Goal: Task Accomplishment & Management: Manage account settings

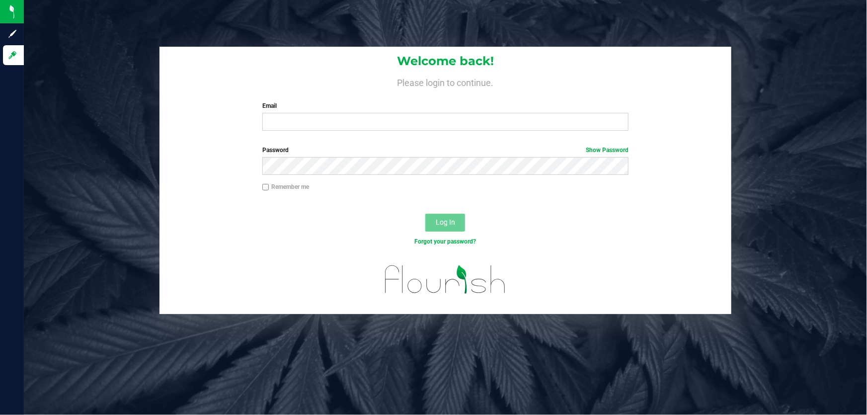
click at [298, 113] on div "Email Required Please format your email correctly." at bounding box center [445, 115] width 381 height 29
click at [300, 133] on div "Welcome back! Please login to continue. Email Required Please format your email…" at bounding box center [445, 93] width 572 height 92
click at [301, 109] on label "Email" at bounding box center [445, 105] width 367 height 9
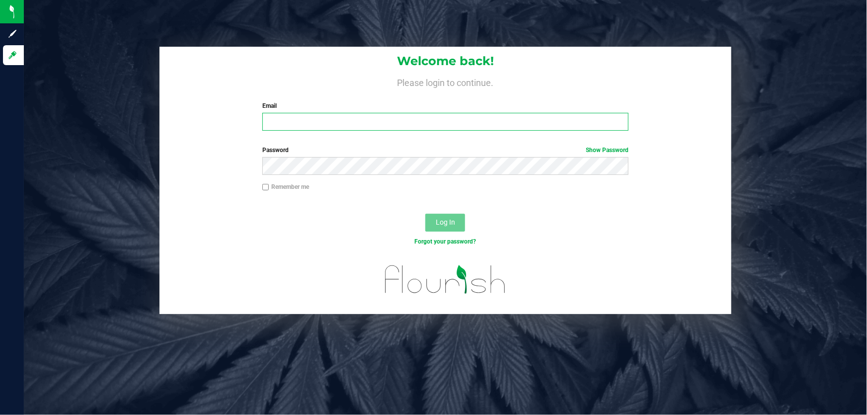
click at [301, 113] on input "Email" at bounding box center [445, 122] width 367 height 18
paste input "[EMAIL_ADDRESS][DOMAIN_NAME]"
type input "[EMAIL_ADDRESS][DOMAIN_NAME]"
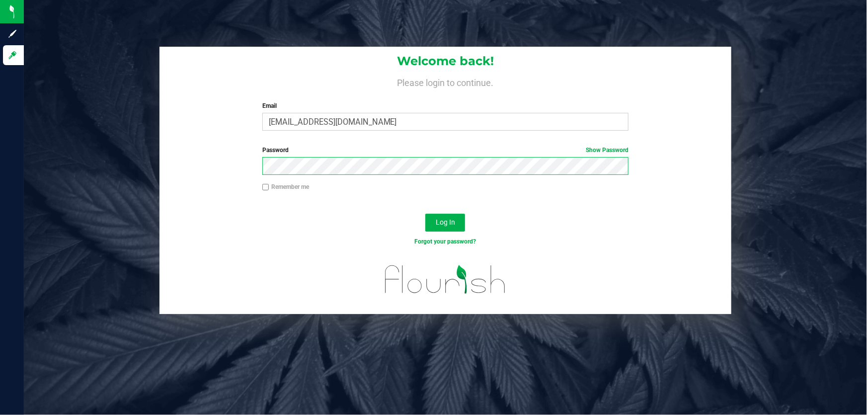
click at [425, 214] on button "Log In" at bounding box center [445, 223] width 40 height 18
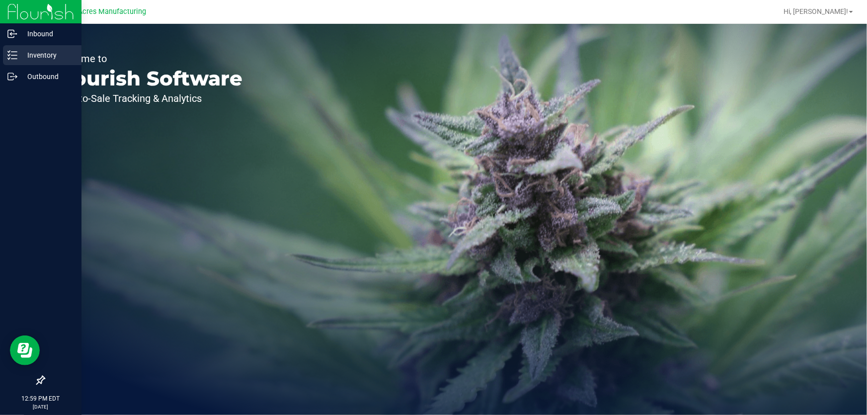
click at [26, 60] on p "Inventory" at bounding box center [47, 55] width 60 height 12
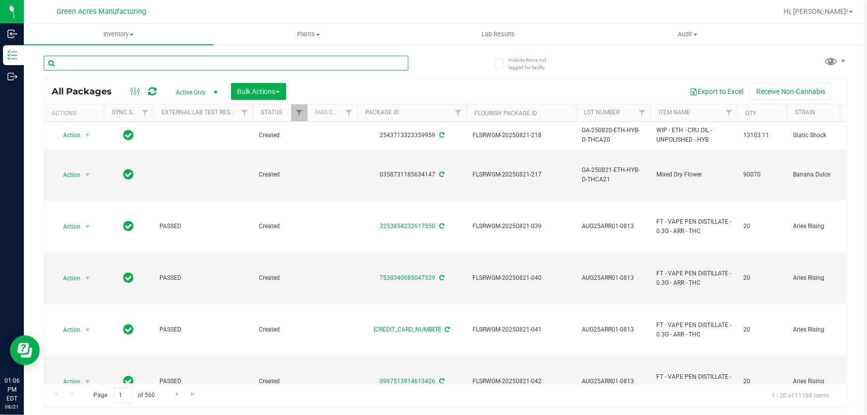
click at [245, 59] on input "text" at bounding box center [226, 63] width 365 height 15
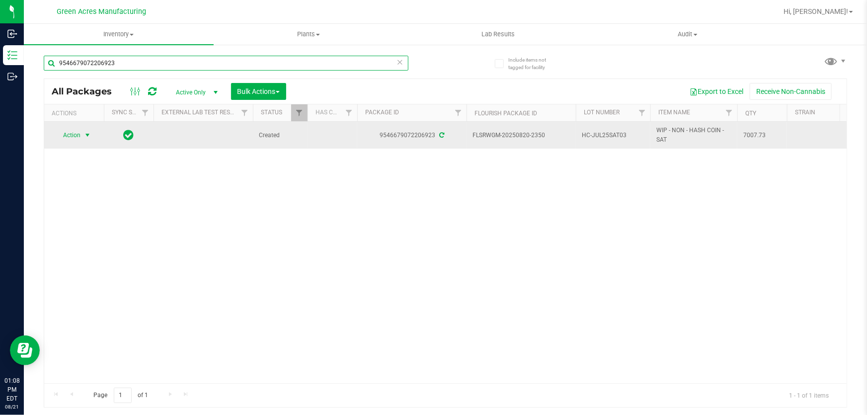
type input "9546679072206923"
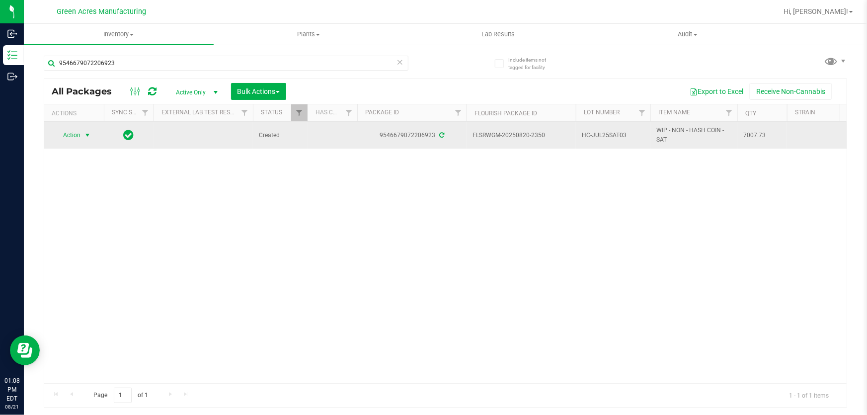
click at [74, 138] on span "Action" at bounding box center [67, 135] width 27 height 14
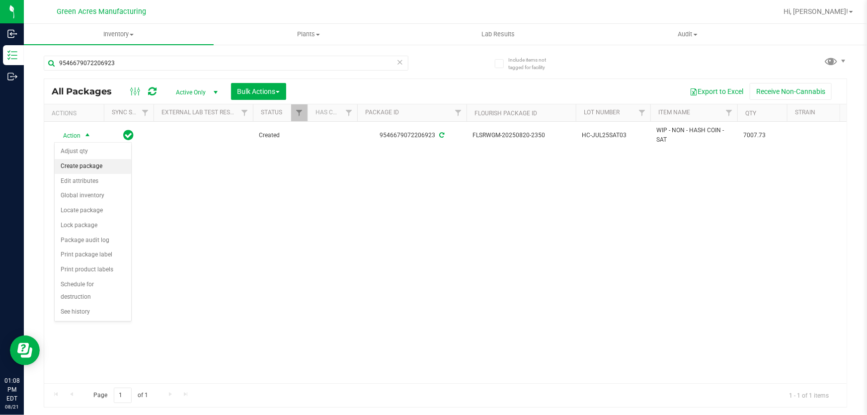
click at [76, 169] on li "Create package" at bounding box center [93, 166] width 76 height 15
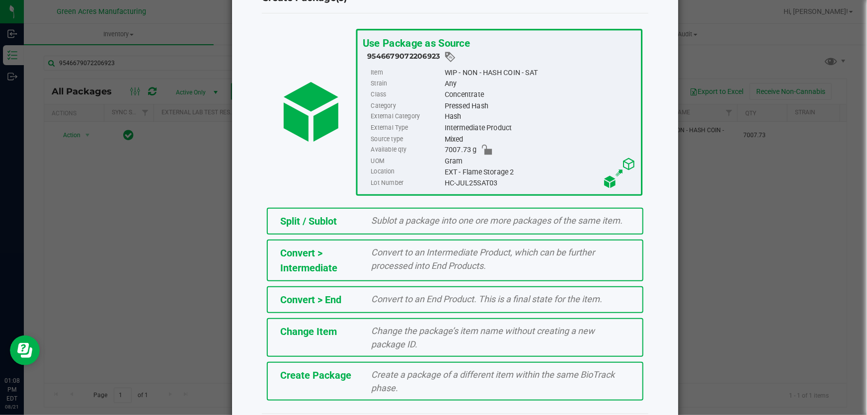
scroll to position [68, 0]
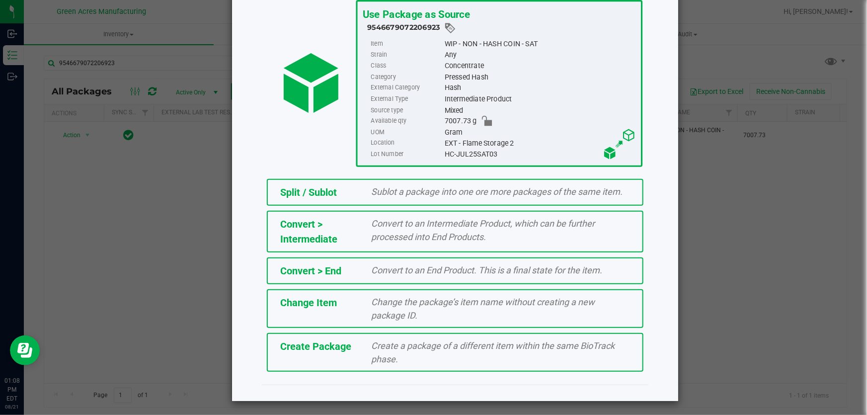
click at [364, 357] on div "Create a package of a different item within the same BioTrack phase." at bounding box center [501, 352] width 274 height 27
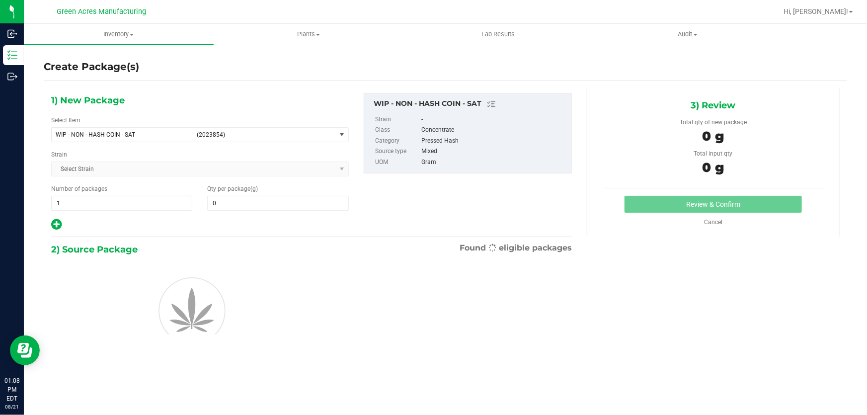
type input "0.0000"
click at [250, 204] on span at bounding box center [277, 203] width 141 height 15
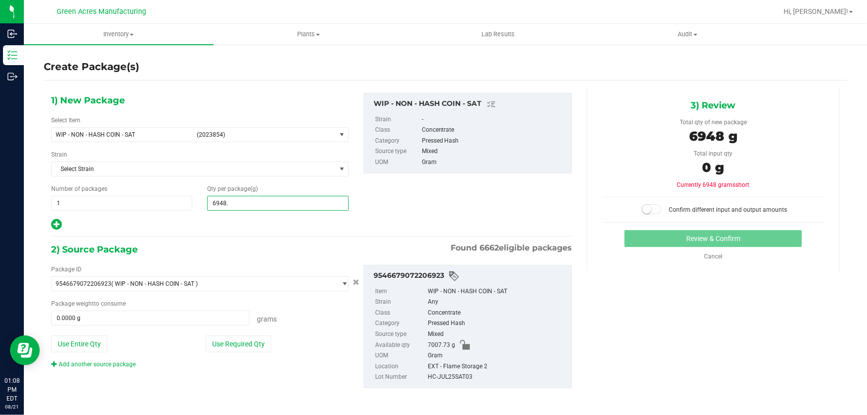
type input "6948.1"
type input "6,948.1000"
click at [94, 340] on button "Use Entire Qty" at bounding box center [79, 343] width 56 height 17
type input "7007.7300 g"
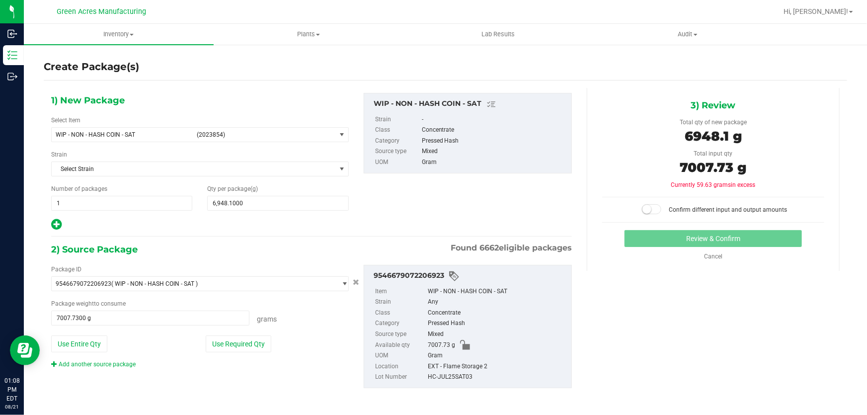
click at [309, 230] on div at bounding box center [200, 224] width 298 height 13
click at [651, 210] on span at bounding box center [652, 209] width 20 height 10
click at [655, 234] on button "Review & Confirm" at bounding box center [713, 238] width 178 height 17
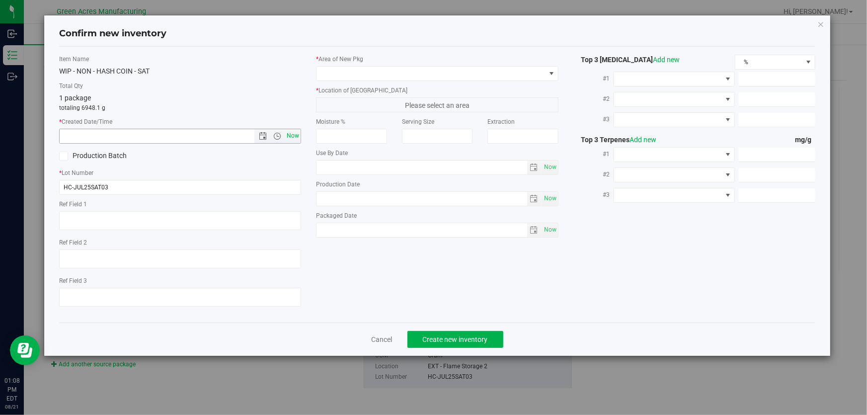
click at [290, 134] on span "Now" at bounding box center [293, 136] width 17 height 14
type input "[DATE] 1:08 PM"
click at [340, 80] on div "* Area of [GEOGRAPHIC_DATA] * Location of [GEOGRAPHIC_DATA] Please select an ar…" at bounding box center [436, 149] width 257 height 188
click at [341, 76] on span at bounding box center [430, 74] width 228 height 14
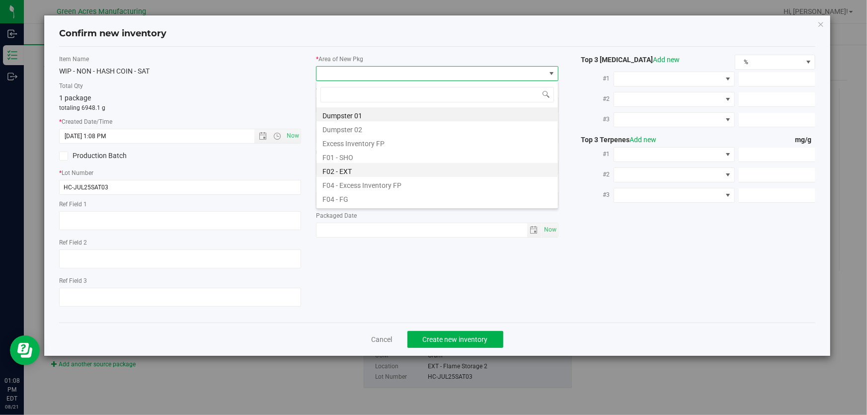
click at [353, 166] on li "F02 - EXT" at bounding box center [436, 170] width 241 height 14
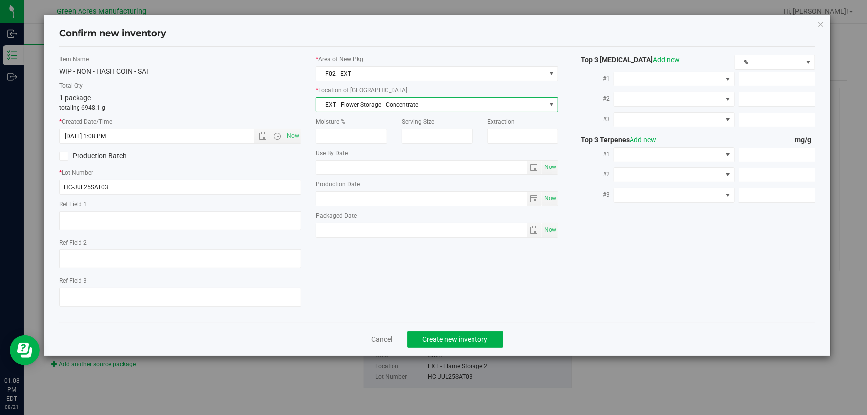
click at [359, 105] on span "EXT - Flower Storage - Concentrate" at bounding box center [430, 105] width 228 height 14
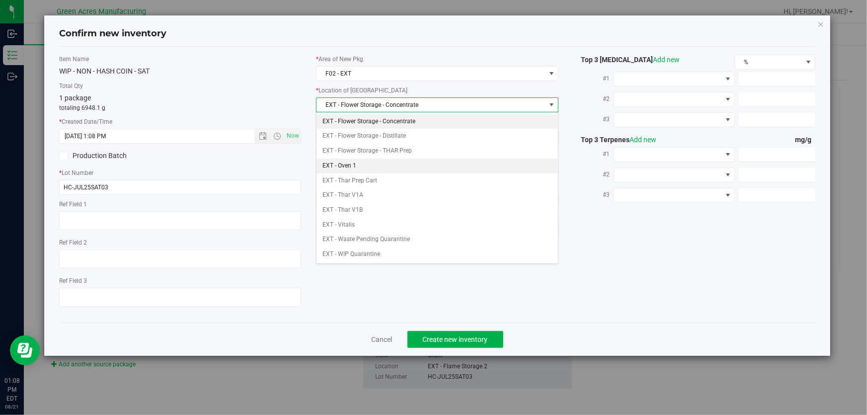
click at [358, 171] on li "EXT - Oven 1" at bounding box center [436, 165] width 241 height 15
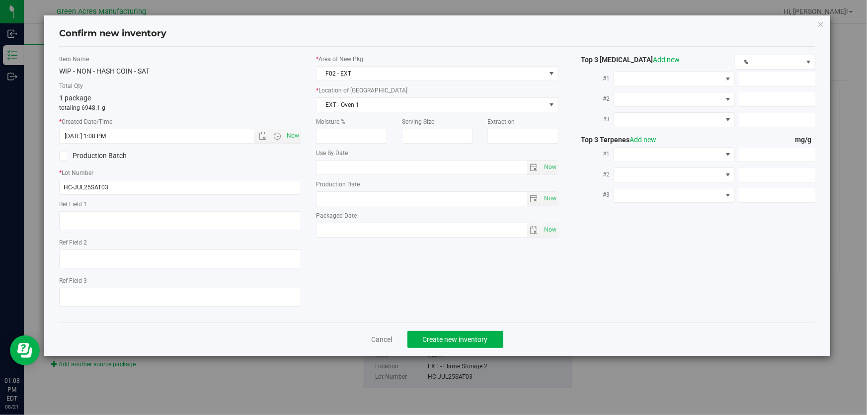
click at [436, 354] on div "Cancel Create new inventory" at bounding box center [437, 338] width 756 height 33
click at [437, 343] on span "Create new inventory" at bounding box center [455, 339] width 65 height 8
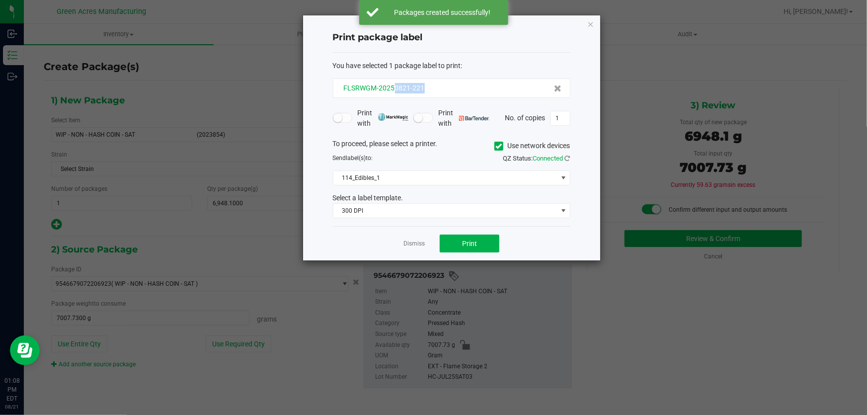
drag, startPoint x: 428, startPoint y: 89, endPoint x: 393, endPoint y: 92, distance: 34.4
click at [393, 92] on div "FLSRWGM-20250821-221" at bounding box center [451, 88] width 221 height 10
copy span "0821-221"
click at [439, 73] on div "You have selected 1 package label to print : FLSRWGM-20250821-221" at bounding box center [451, 79] width 237 height 37
click at [398, 182] on span "114_Edibles_1" at bounding box center [445, 178] width 224 height 14
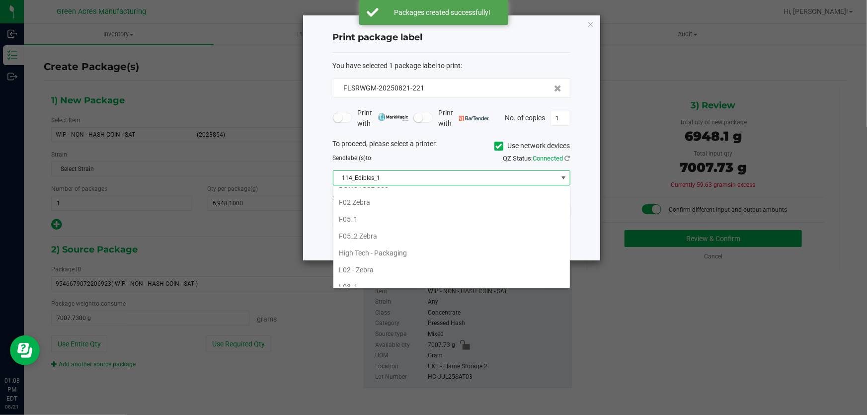
scroll to position [316, 0]
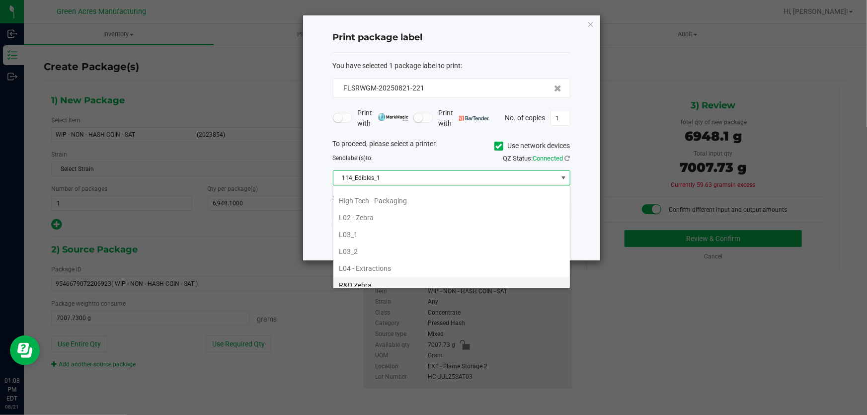
click at [376, 278] on li "R&D Zebra" at bounding box center [451, 285] width 236 height 17
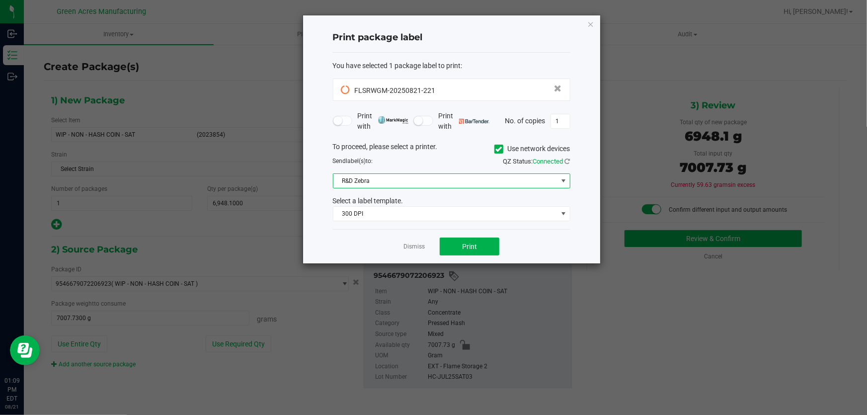
click at [332, 253] on div "Print package label You have selected 1 package label to print : FLSRWGM-202508…" at bounding box center [451, 139] width 297 height 248
click at [335, 249] on div "Dismiss Print" at bounding box center [451, 246] width 237 height 34
click at [392, 244] on div "Dismiss Print" at bounding box center [451, 246] width 237 height 34
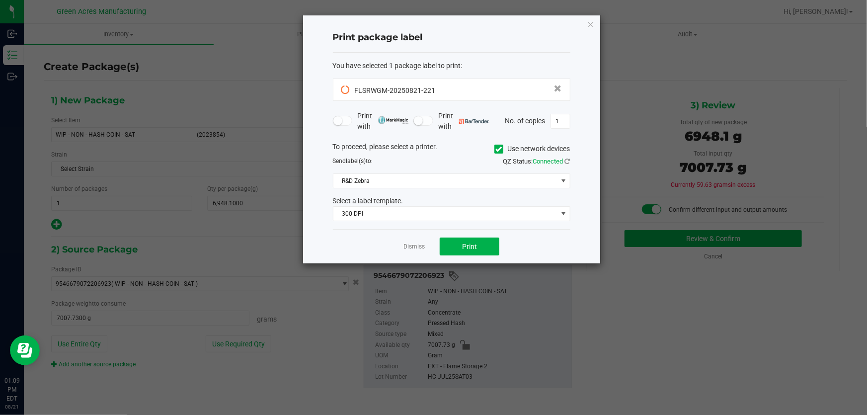
click at [392, 244] on div "Dismiss Print" at bounding box center [451, 246] width 237 height 34
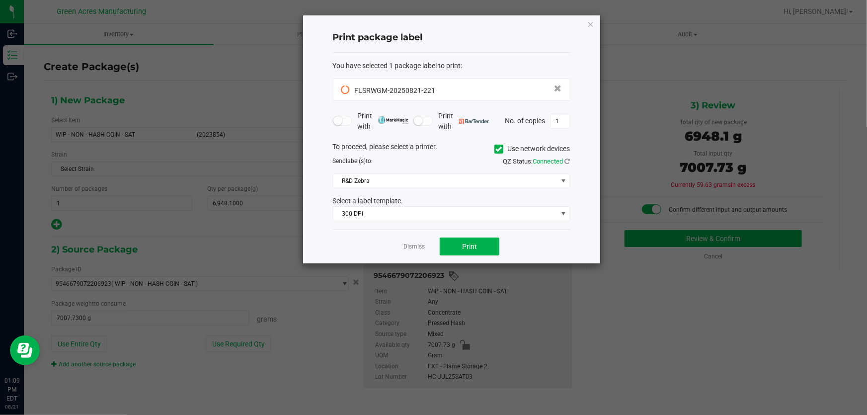
click at [359, 245] on div "Dismiss Print" at bounding box center [451, 246] width 237 height 34
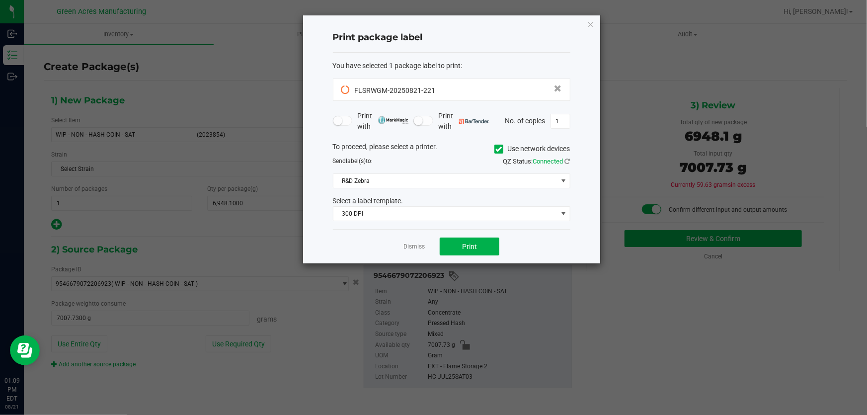
click at [359, 245] on div "Dismiss Print" at bounding box center [451, 246] width 237 height 34
click at [462, 239] on button "Print" at bounding box center [470, 246] width 60 height 18
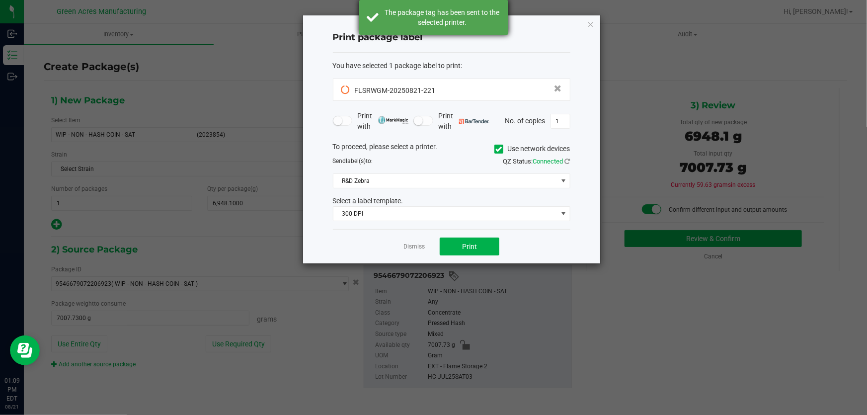
click at [448, 24] on div "The package tag has been sent to the selected printer." at bounding box center [442, 17] width 117 height 20
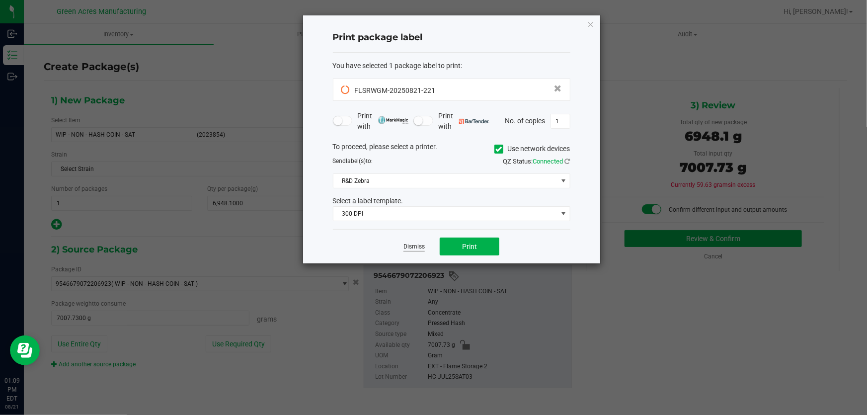
click at [405, 248] on link "Dismiss" at bounding box center [413, 246] width 21 height 8
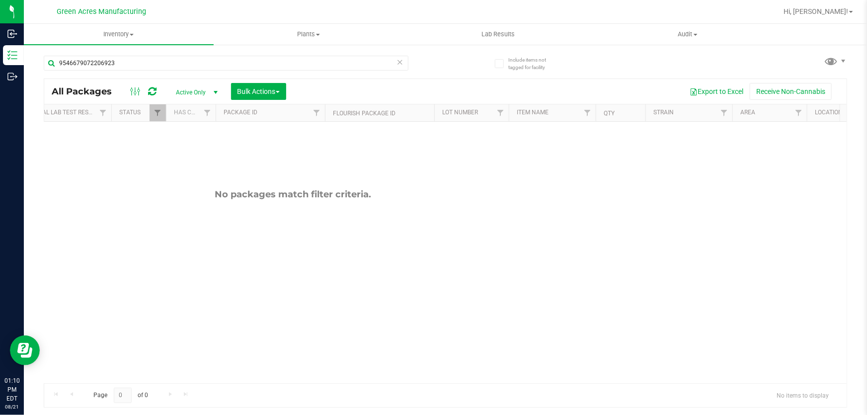
scroll to position [0, 155]
click at [785, 106] on link "Filter" at bounding box center [785, 112] width 16 height 17
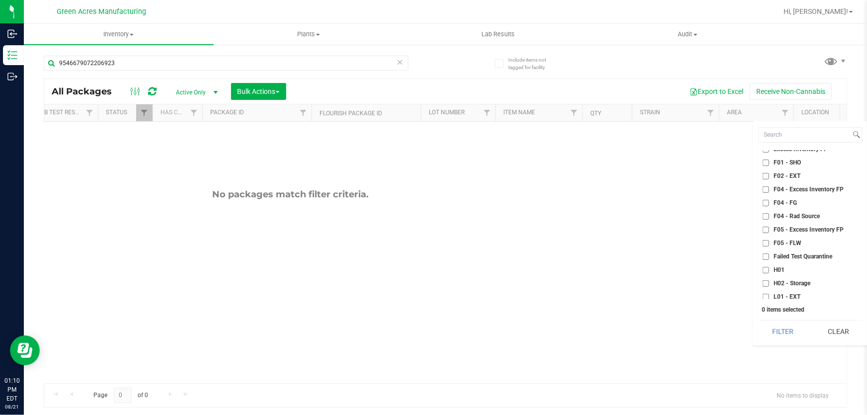
scroll to position [45, 0]
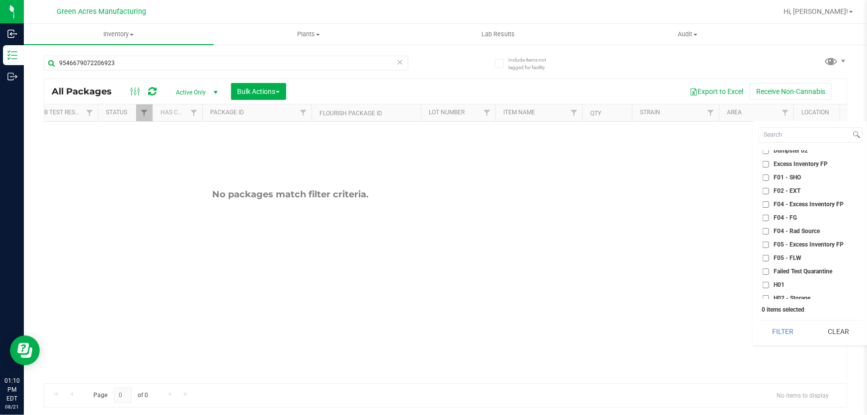
click at [774, 188] on span "F02 - EXT" at bounding box center [786, 191] width 27 height 6
click at [769, 188] on input "F02 - EXT" at bounding box center [765, 191] width 6 height 6
checkbox input "true"
click at [778, 179] on span "F01 - SHO" at bounding box center [786, 177] width 27 height 6
click at [769, 179] on input "F01 - SHO" at bounding box center [765, 177] width 6 height 6
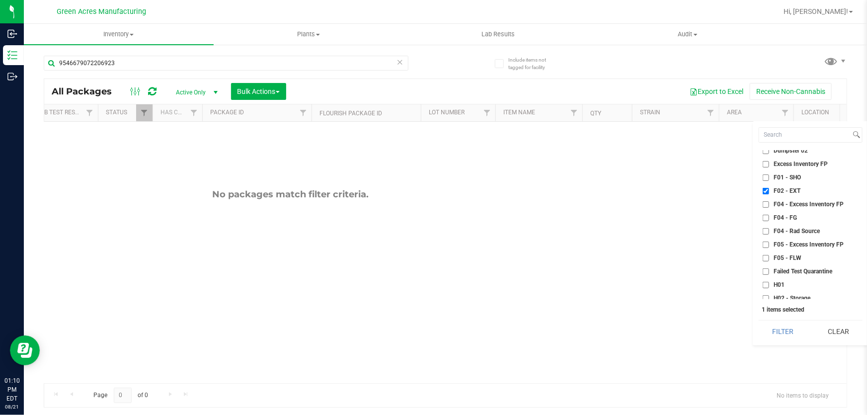
checkbox input "true"
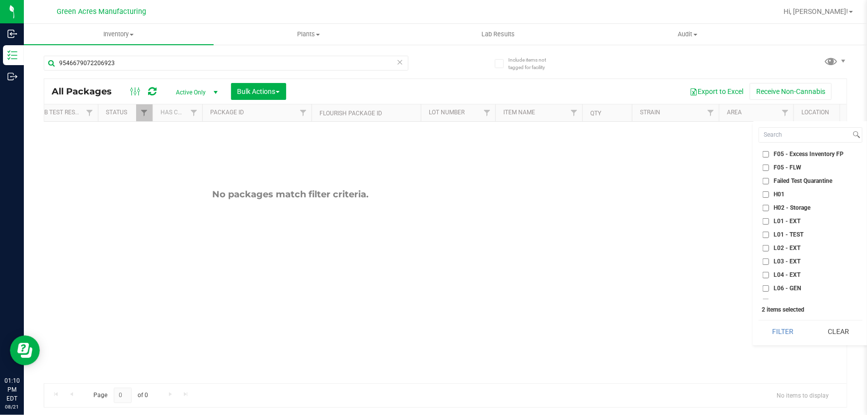
click at [775, 208] on span "H02 - Storage" at bounding box center [791, 208] width 37 height 6
click at [769, 208] on input "H02 - Storage" at bounding box center [765, 208] width 6 height 6
checkbox input "true"
click at [783, 218] on span "L01 - EXT" at bounding box center [786, 221] width 27 height 6
click at [769, 218] on input "L01 - EXT" at bounding box center [765, 221] width 6 height 6
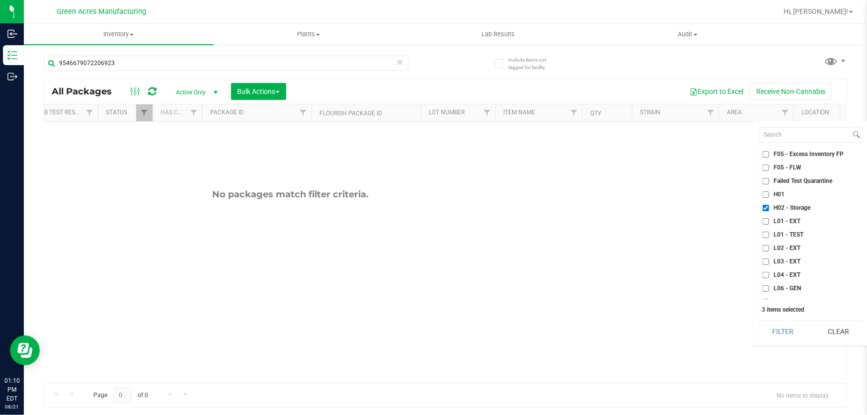
checkbox input "true"
click at [783, 246] on span "L02 - EXT" at bounding box center [786, 248] width 27 height 6
click at [769, 246] on input "L02 - EXT" at bounding box center [765, 248] width 6 height 6
checkbox input "true"
click at [782, 262] on span "L03 - EXT" at bounding box center [786, 261] width 27 height 6
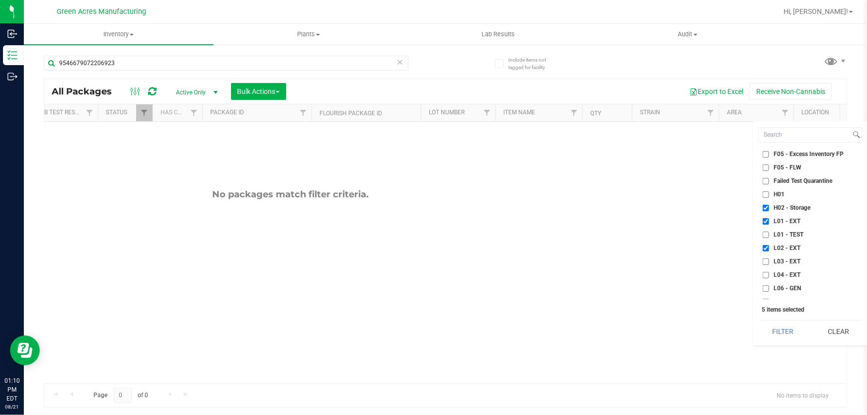
click at [769, 262] on input "L03 - EXT" at bounding box center [765, 261] width 6 height 6
checkbox input "true"
click at [781, 272] on span "L04 - EXT" at bounding box center [786, 275] width 27 height 6
click at [769, 272] on input "L04 - EXT" at bounding box center [765, 275] width 6 height 6
checkbox input "true"
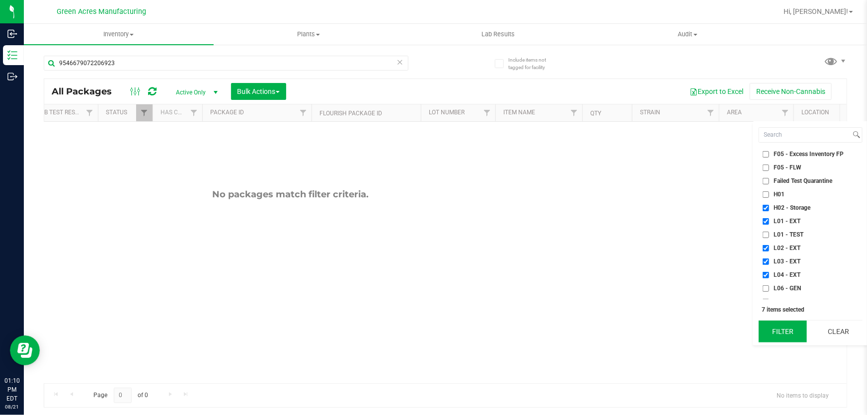
click at [786, 324] on button "Filter" at bounding box center [782, 331] width 48 height 22
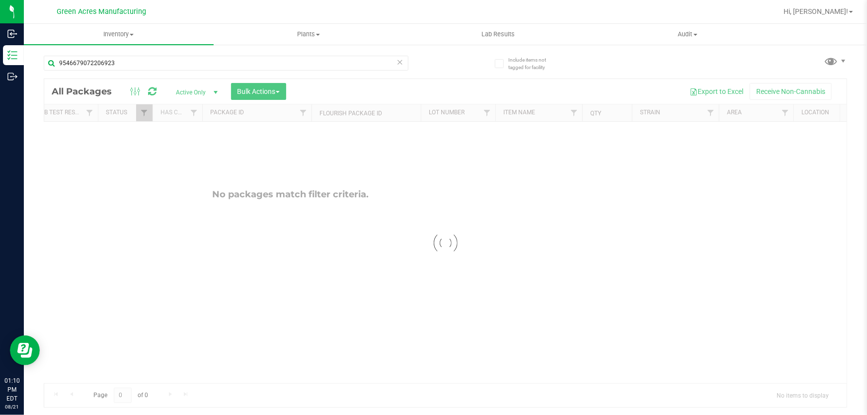
click at [399, 61] on icon at bounding box center [399, 62] width 7 height 12
click at [416, 66] on div at bounding box center [245, 63] width 402 height 32
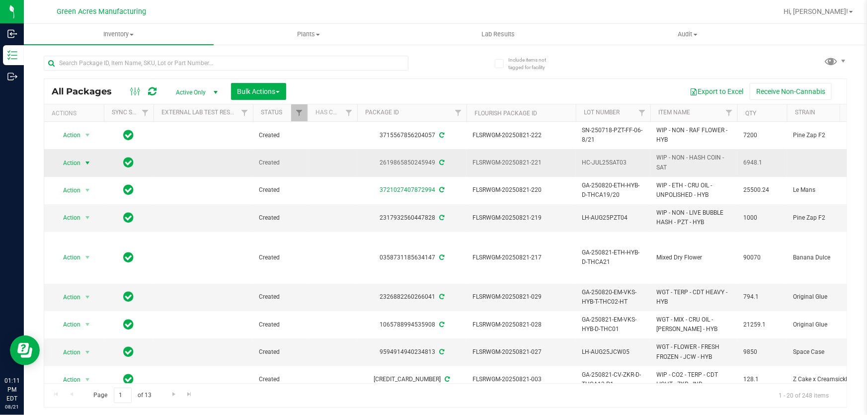
click at [74, 156] on span "Action" at bounding box center [67, 163] width 27 height 14
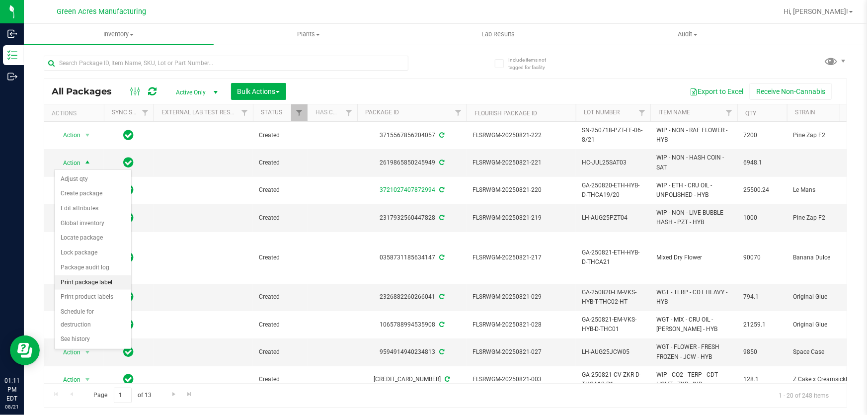
click at [86, 280] on li "Print package label" at bounding box center [93, 282] width 76 height 15
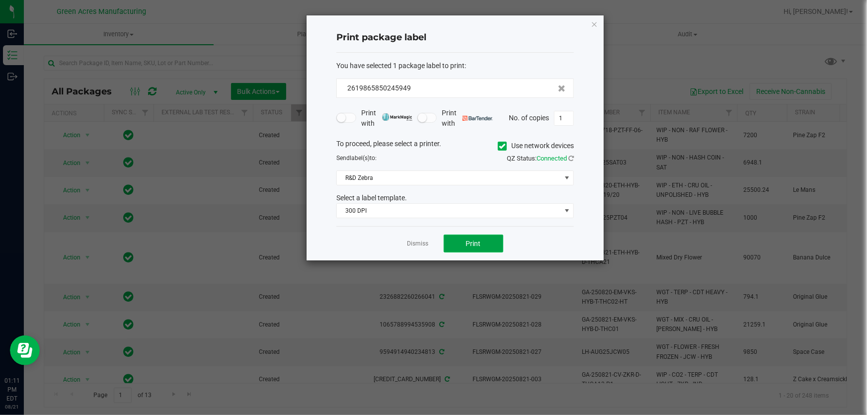
click at [449, 246] on button "Print" at bounding box center [474, 243] width 60 height 18
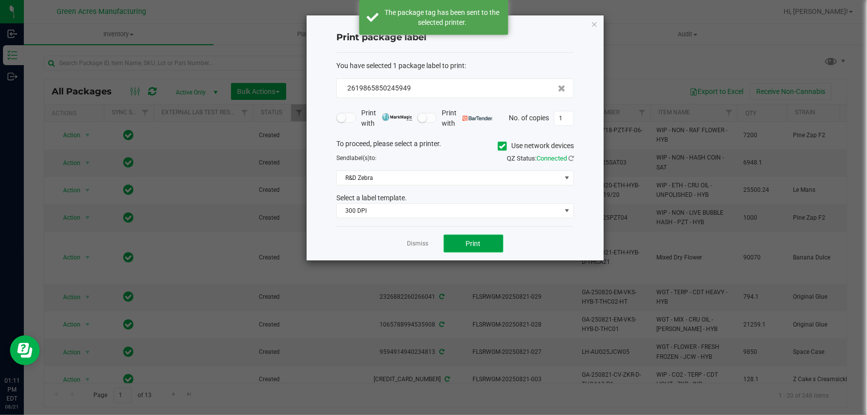
click at [449, 246] on button "Print" at bounding box center [474, 243] width 60 height 18
click at [463, 243] on button "Print" at bounding box center [474, 243] width 60 height 18
click at [409, 241] on link "Dismiss" at bounding box center [417, 243] width 21 height 8
